Goal: Task Accomplishment & Management: Manage account settings

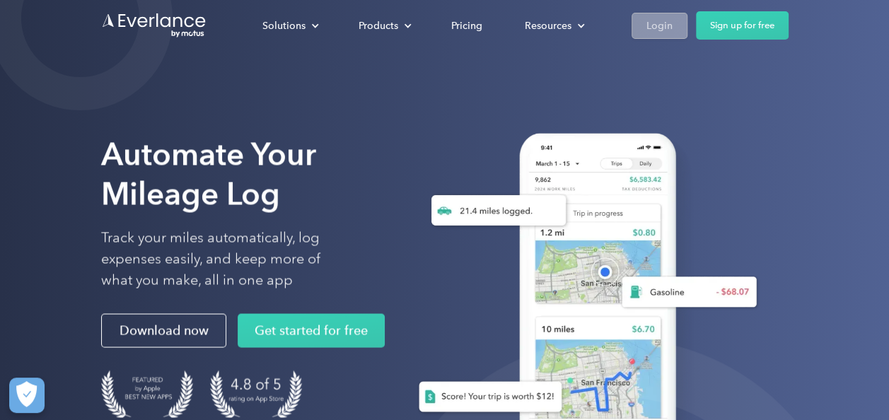
click at [657, 27] on div "Login" at bounding box center [659, 26] width 26 height 18
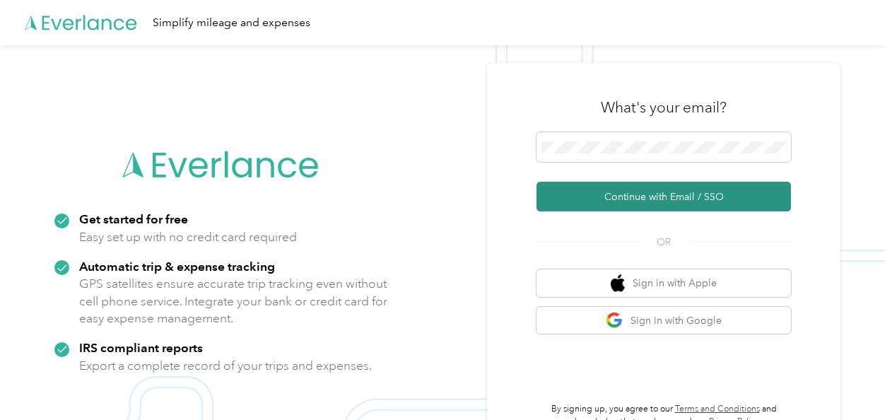
click at [643, 197] on button "Continue with Email / SSO" at bounding box center [664, 197] width 255 height 30
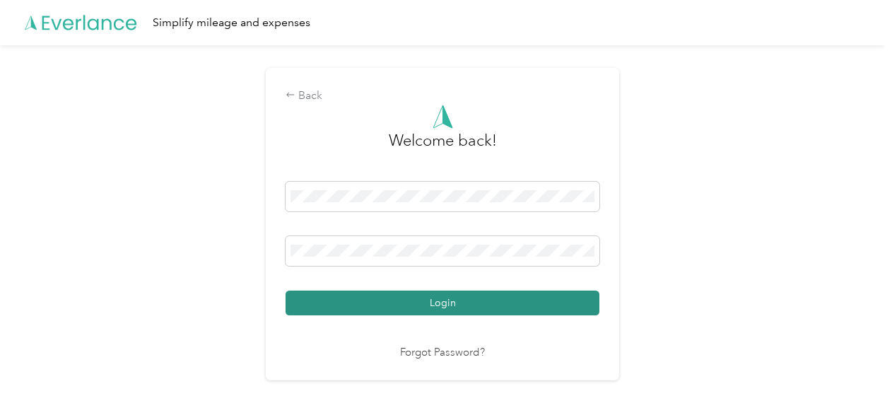
click at [460, 302] on button "Login" at bounding box center [443, 303] width 314 height 25
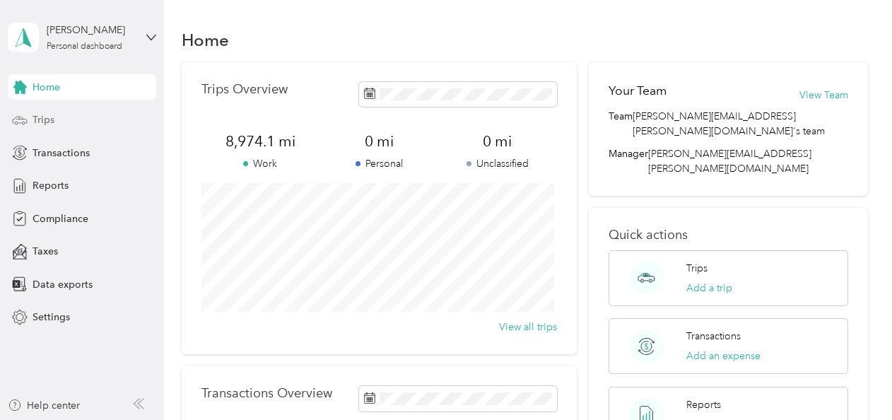
click at [35, 113] on span "Trips" at bounding box center [44, 119] width 22 height 15
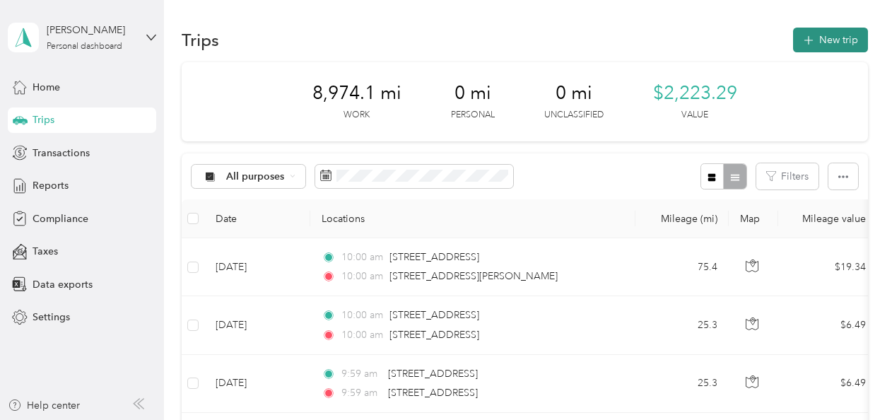
click at [837, 40] on button "New trip" at bounding box center [830, 40] width 75 height 25
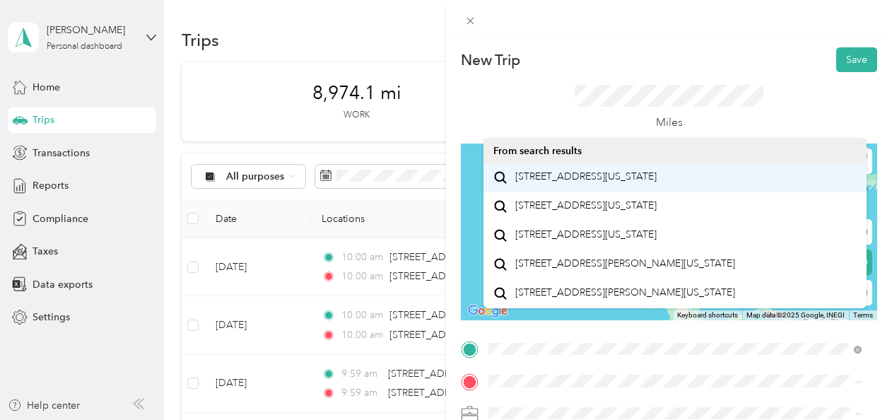
click at [602, 179] on span "23564 Winged Foot Way South Lyon, Michigan 48178, United States" at bounding box center [585, 176] width 141 height 13
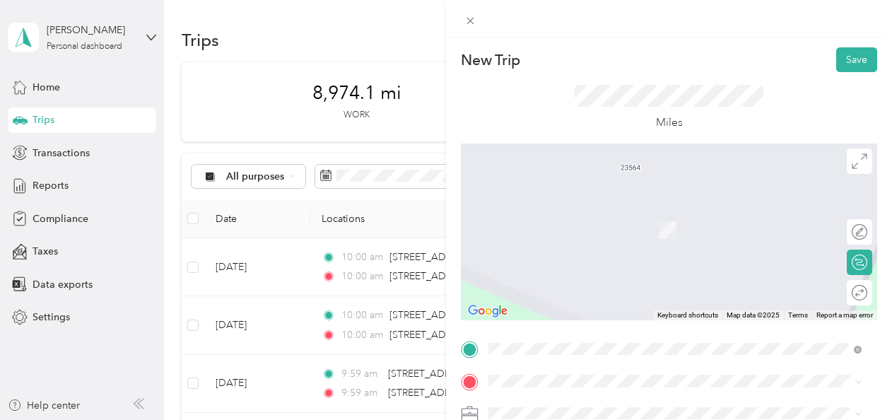
scroll to position [71, 0]
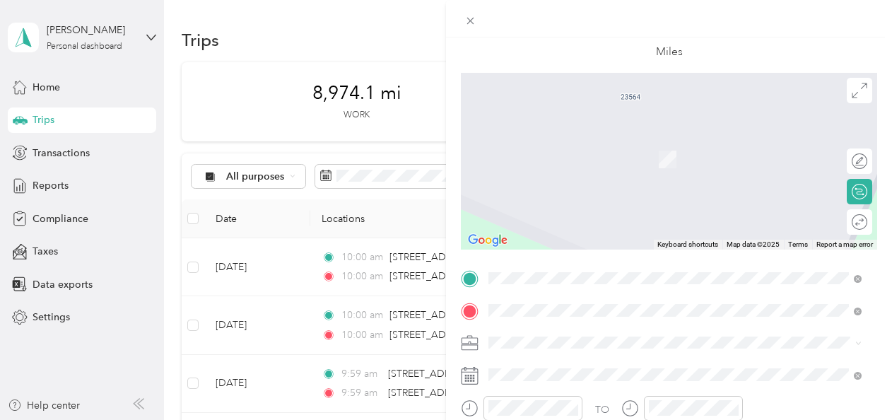
drag, startPoint x: 600, startPoint y: 144, endPoint x: 602, endPoint y: 155, distance: 10.8
click at [600, 143] on span "12534 Emerson Drive Brighton, Michigan 48116, United States" at bounding box center [625, 138] width 220 height 13
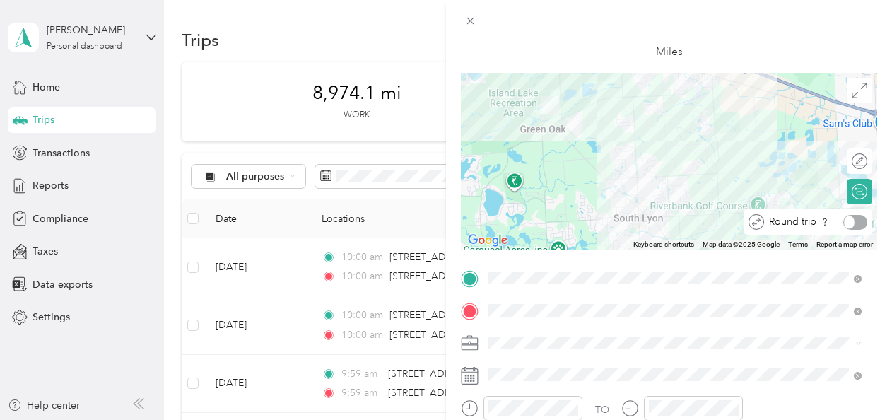
click at [853, 221] on div "Round trip" at bounding box center [815, 222] width 103 height 15
click at [839, 218] on div at bounding box center [845, 222] width 13 height 13
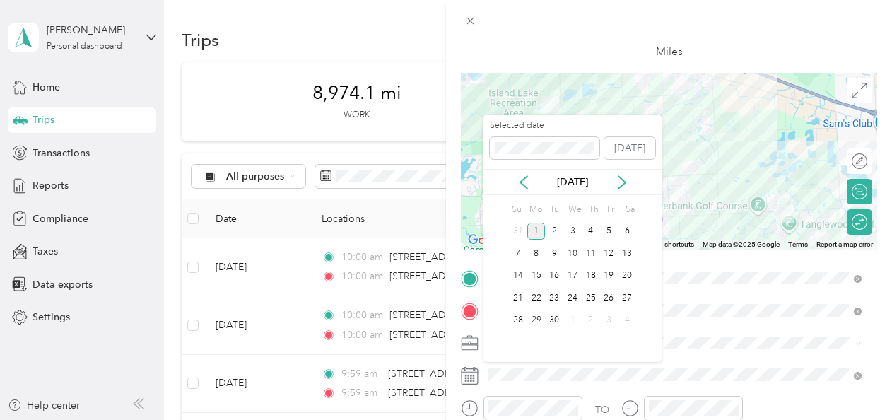
click at [513, 182] on div "Sep 2025" at bounding box center [573, 182] width 178 height 15
click at [527, 185] on icon at bounding box center [524, 182] width 14 height 14
click at [590, 315] on div "28" at bounding box center [591, 321] width 18 height 18
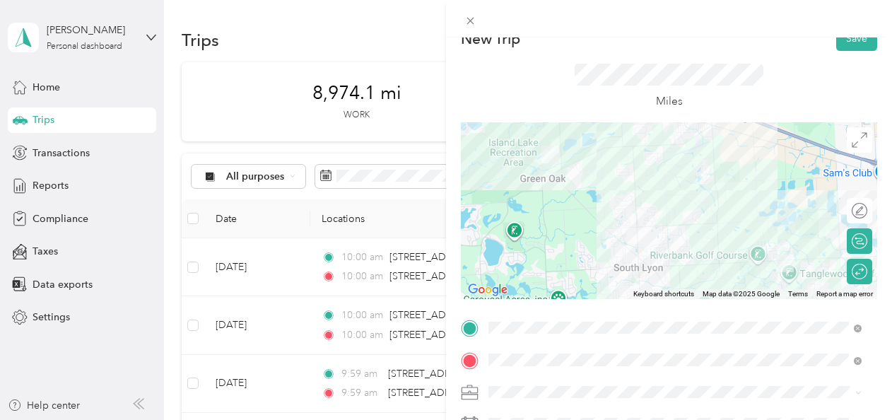
scroll to position [0, 0]
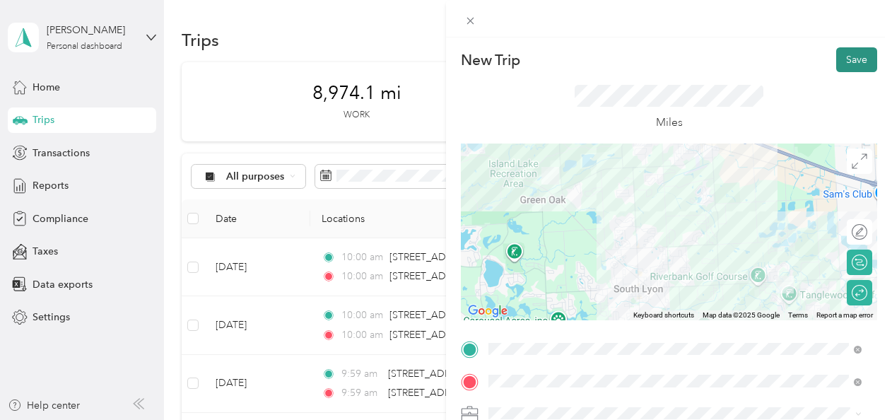
click at [849, 62] on button "Save" at bounding box center [856, 59] width 41 height 25
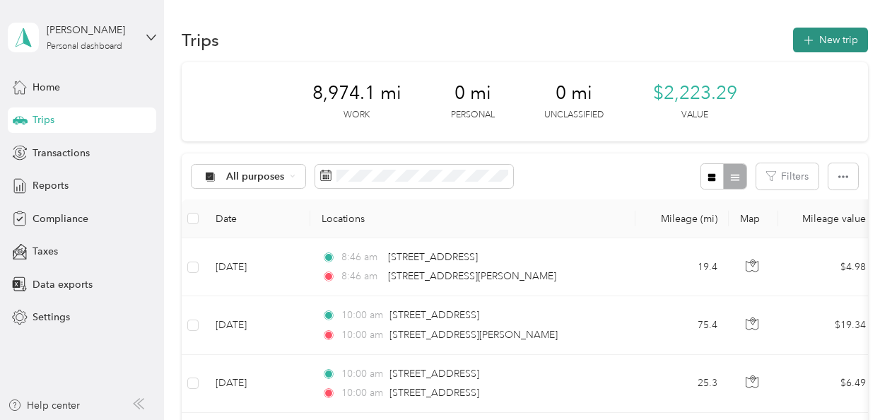
click at [828, 41] on button "New trip" at bounding box center [830, 40] width 75 height 25
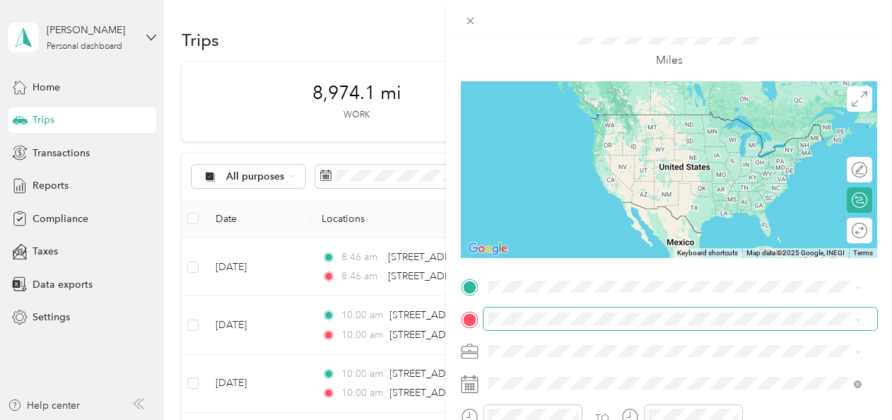
scroll to position [141, 0]
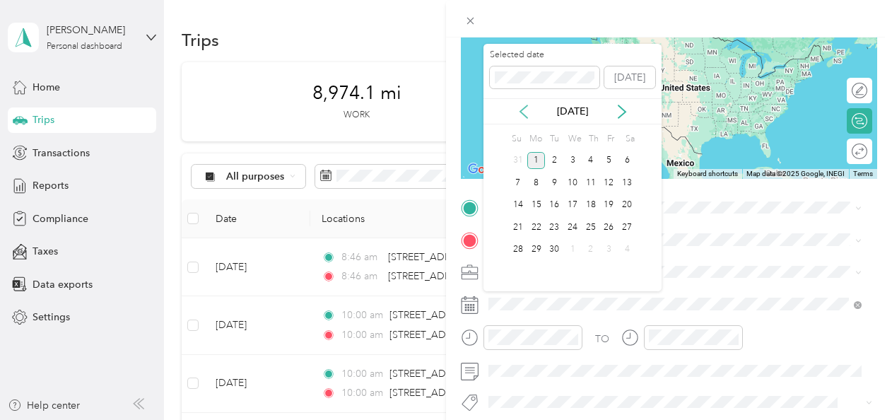
click at [521, 114] on icon at bounding box center [524, 112] width 14 height 14
click at [614, 243] on div "29" at bounding box center [609, 250] width 18 height 18
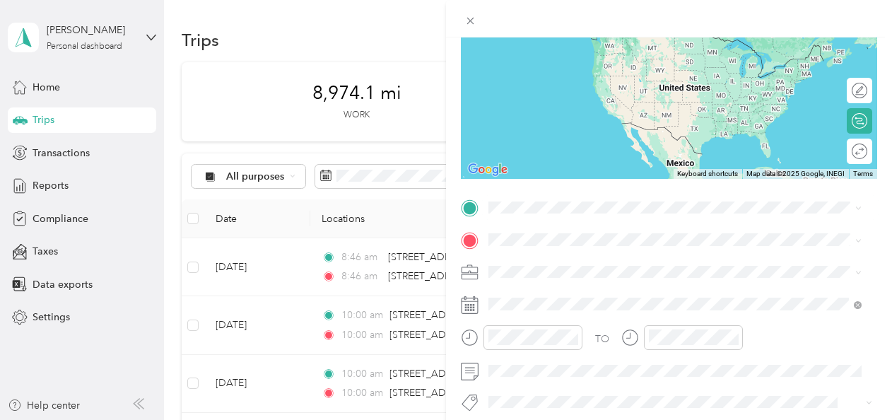
click at [588, 272] on li "23564 Winged Foot Way South Lyon, Michigan 48178, United States" at bounding box center [675, 257] width 383 height 29
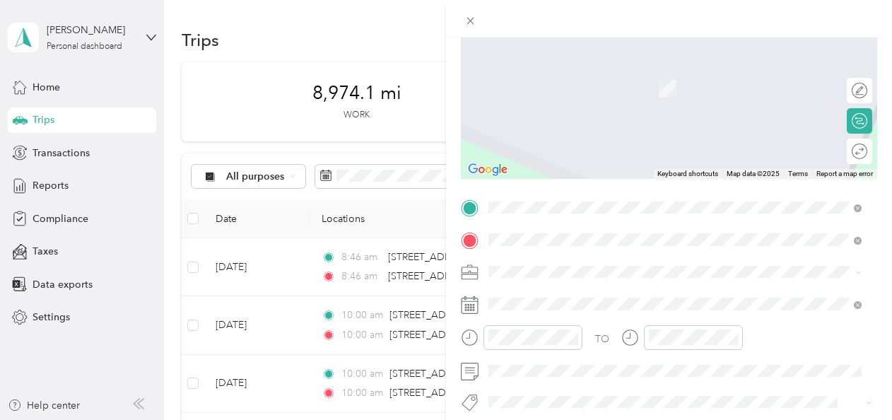
click at [570, 74] on span "325 Hanover Street Hastings, Michigan 49058, United States" at bounding box center [585, 68] width 141 height 13
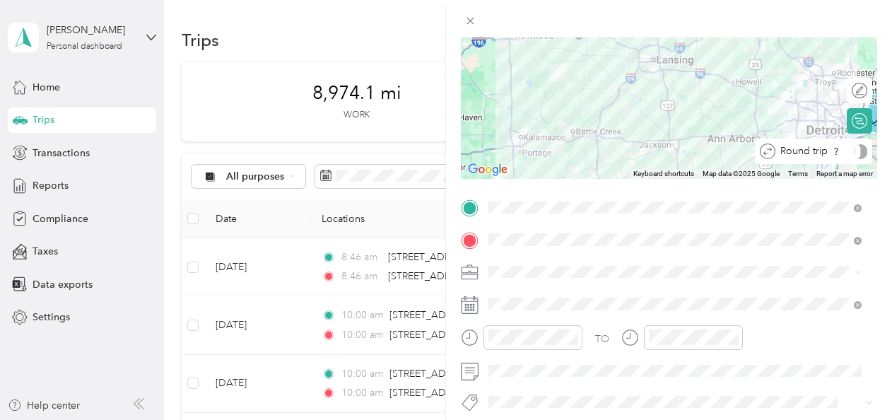
click at [840, 157] on div "Round trip" at bounding box center [822, 151] width 92 height 15
click at [840, 150] on div at bounding box center [845, 151] width 13 height 13
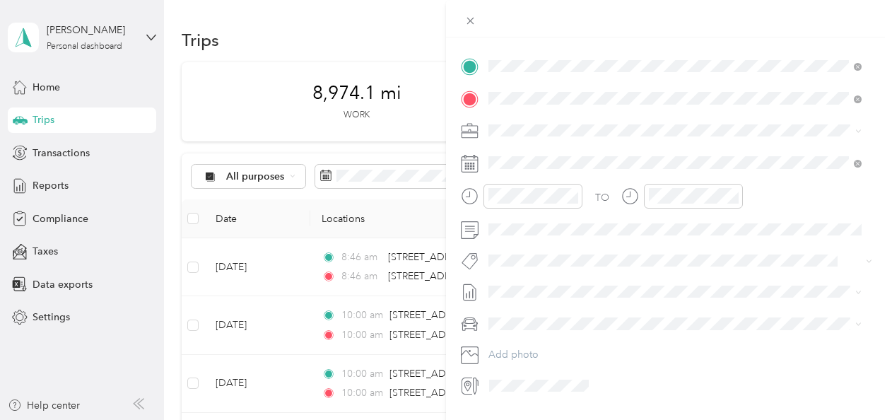
scroll to position [0, 0]
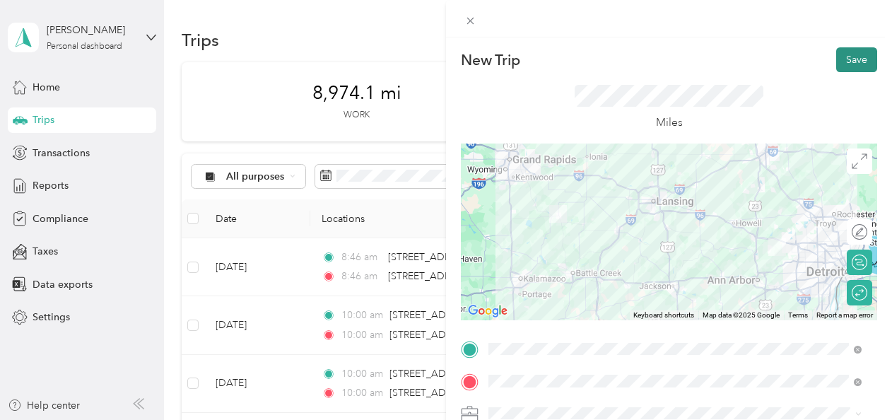
click at [843, 62] on button "Save" at bounding box center [856, 59] width 41 height 25
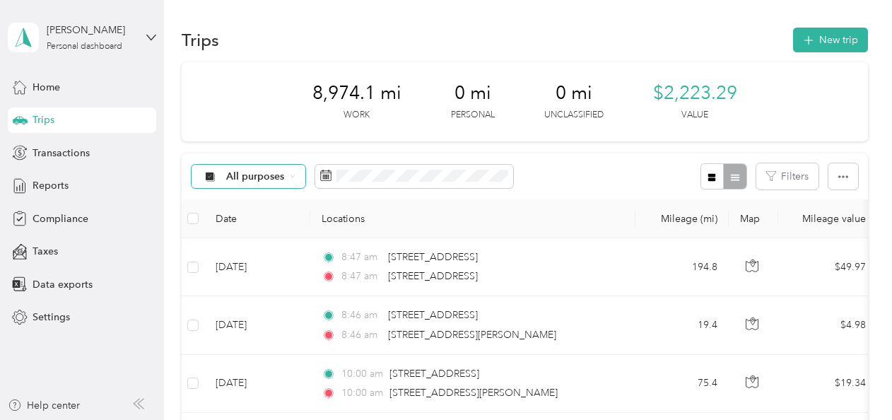
click at [295, 177] on div "All purposes" at bounding box center [249, 177] width 115 height 24
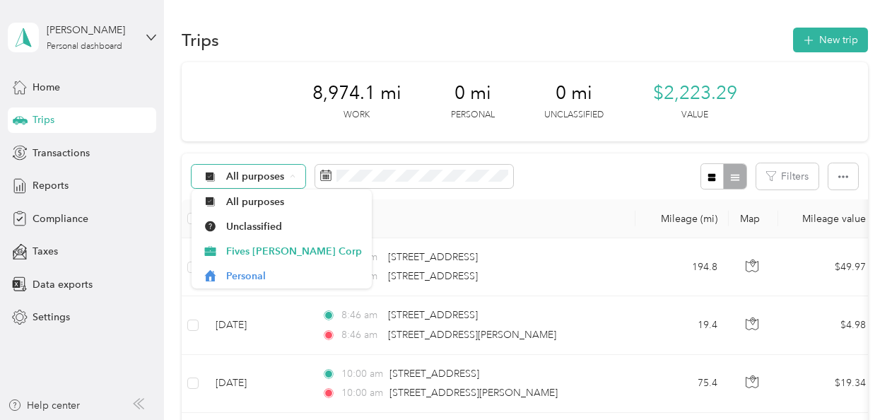
click at [295, 177] on div "All purposes" at bounding box center [249, 177] width 115 height 24
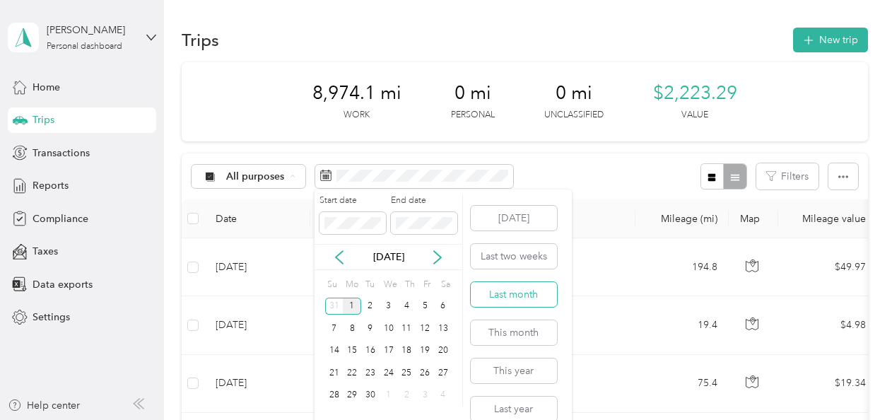
click at [522, 293] on button "Last month" at bounding box center [514, 294] width 86 height 25
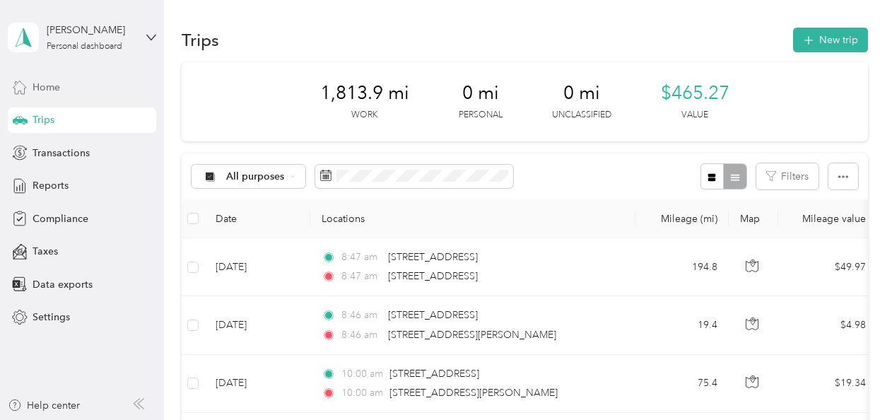
click at [52, 90] on span "Home" at bounding box center [47, 87] width 28 height 15
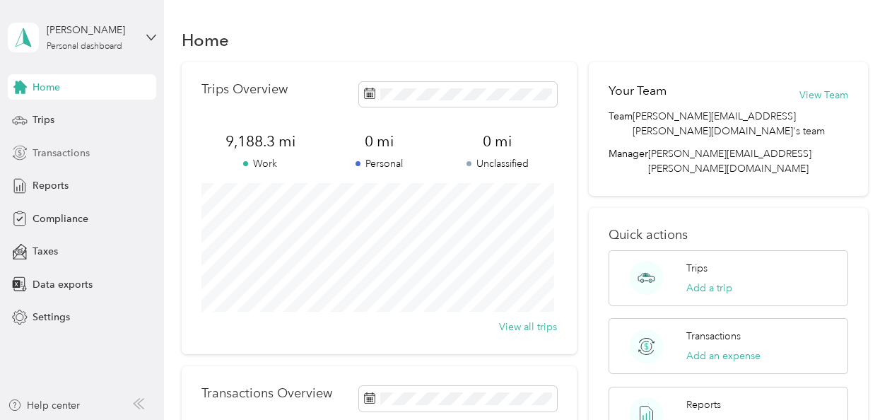
click at [76, 158] on span "Transactions" at bounding box center [61, 153] width 57 height 15
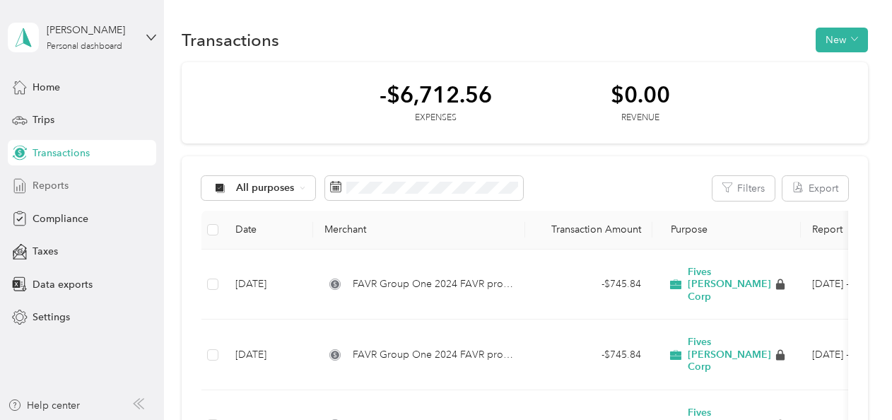
click at [70, 189] on div "Reports" at bounding box center [82, 185] width 148 height 25
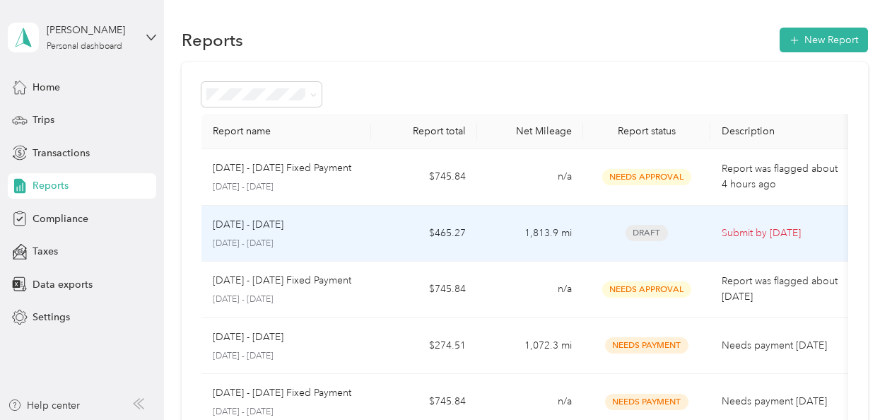
click at [652, 232] on span "Draft" at bounding box center [647, 233] width 42 height 16
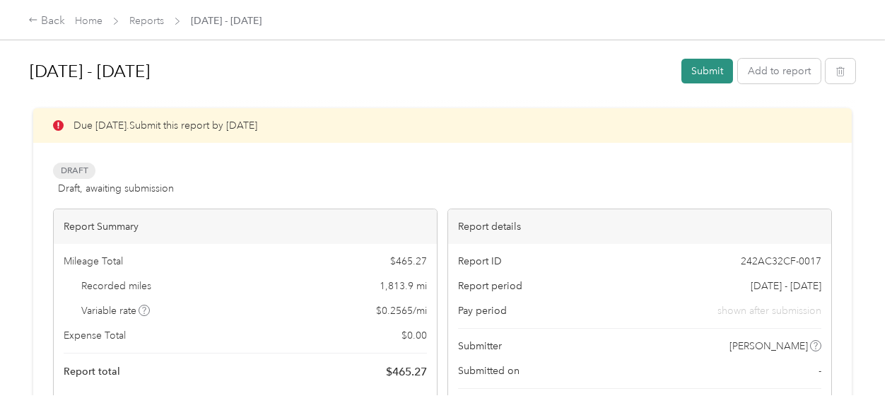
click at [708, 71] on button "Submit" at bounding box center [708, 71] width 52 height 25
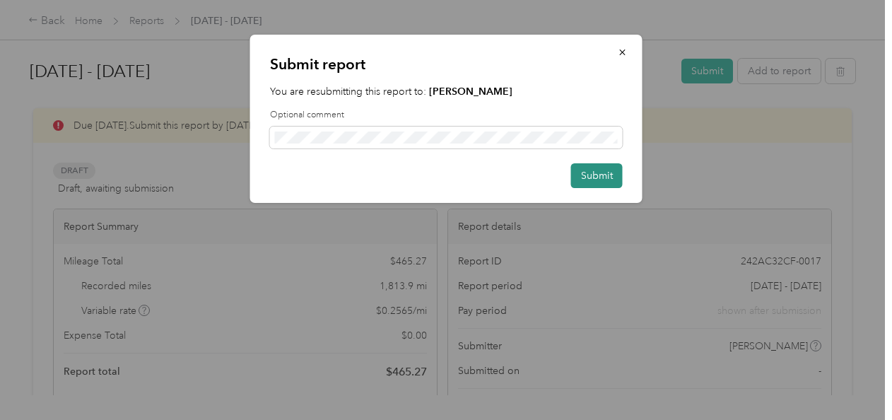
click at [587, 175] on button "Submit" at bounding box center [597, 175] width 52 height 25
